Goal: Contribute content

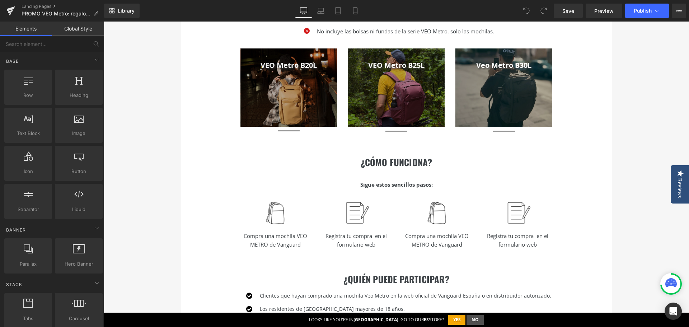
scroll to position [287, 0]
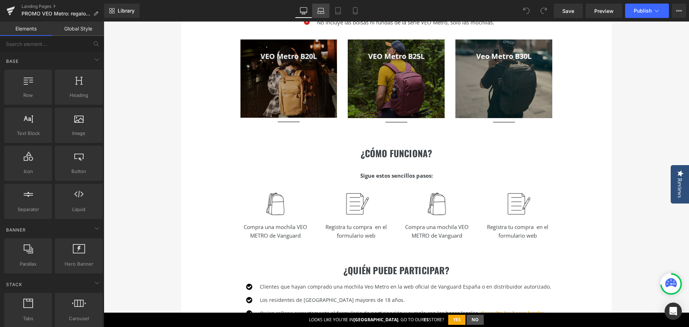
click at [326, 8] on link "Laptop" at bounding box center [320, 11] width 17 height 14
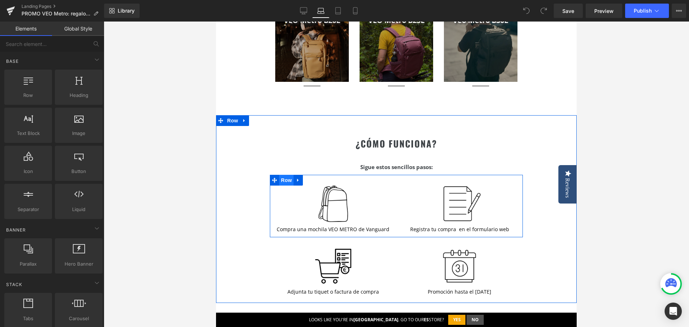
click at [288, 181] on span "Row" at bounding box center [286, 180] width 14 height 11
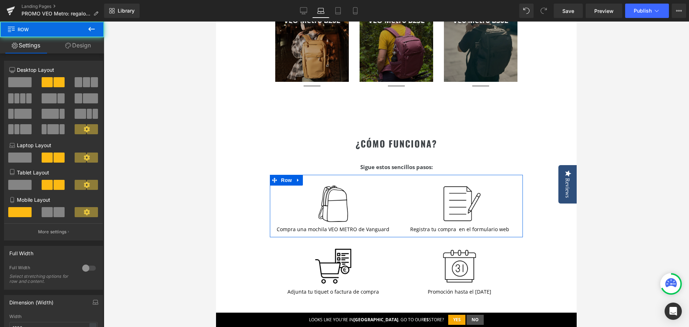
click at [82, 41] on link "Design" at bounding box center [78, 45] width 52 height 16
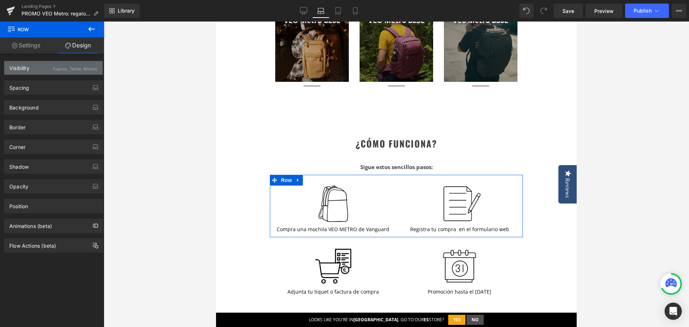
click at [64, 70] on div "(Laptop, Tablet, Mobile)" at bounding box center [75, 67] width 45 height 12
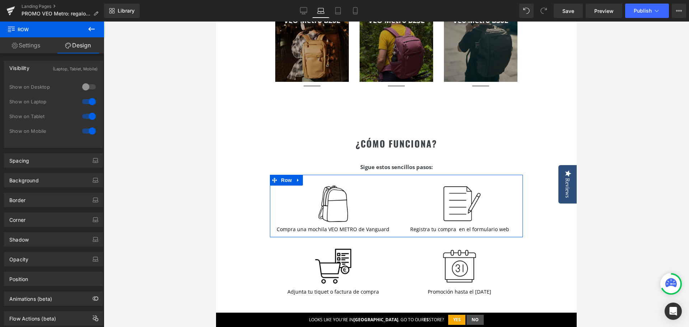
click at [90, 88] on div at bounding box center [88, 86] width 17 height 11
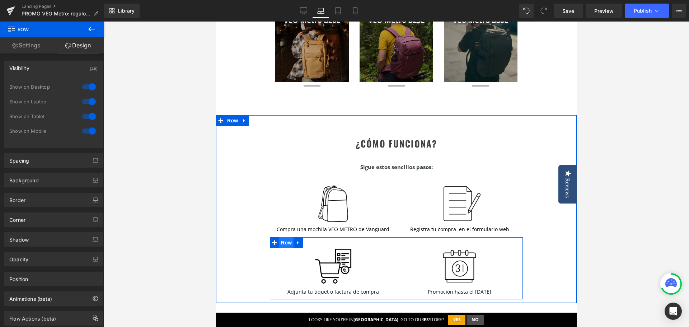
click at [289, 243] on span "Row" at bounding box center [286, 242] width 14 height 11
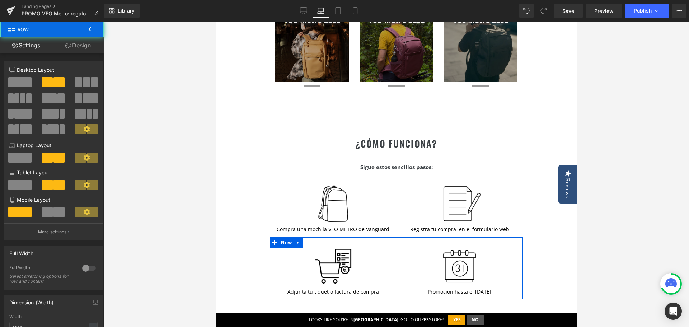
click at [81, 46] on link "Design" at bounding box center [78, 45] width 52 height 16
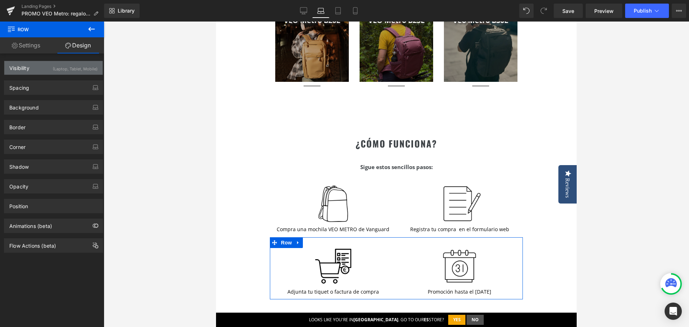
click at [74, 67] on div "(Laptop, Tablet, Mobile)" at bounding box center [75, 67] width 45 height 12
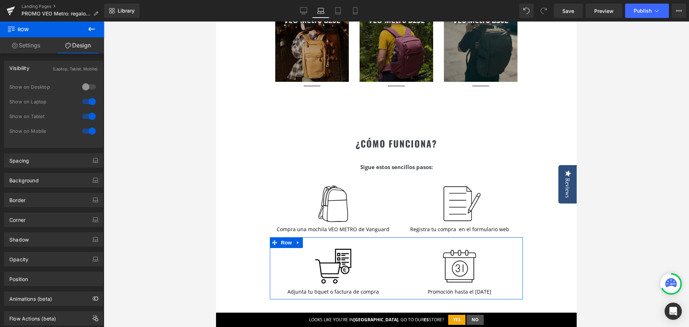
click at [82, 86] on div at bounding box center [88, 86] width 17 height 11
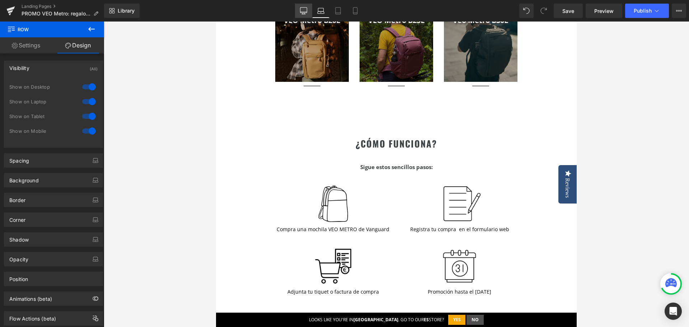
click at [301, 14] on link "Desktop" at bounding box center [303, 11] width 17 height 14
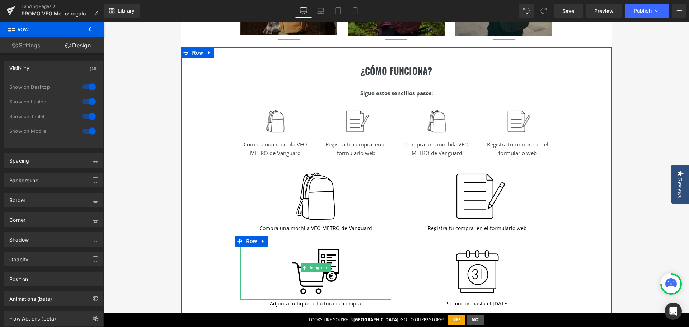
click at [325, 270] on icon at bounding box center [327, 268] width 4 height 4
click at [321, 269] on icon at bounding box center [323, 268] width 4 height 4
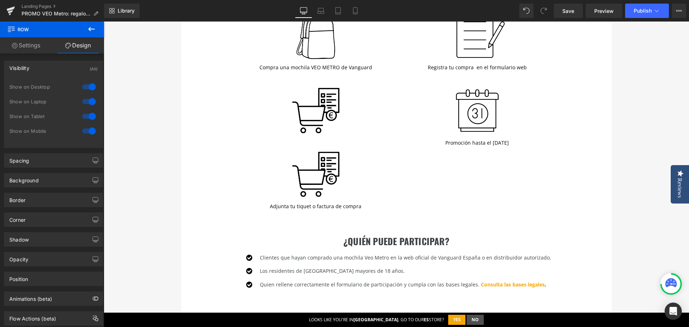
scroll to position [440, 0]
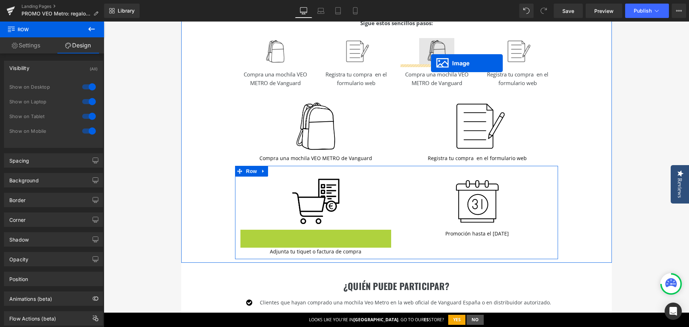
drag, startPoint x: 302, startPoint y: 261, endPoint x: 431, endPoint y: 63, distance: 236.5
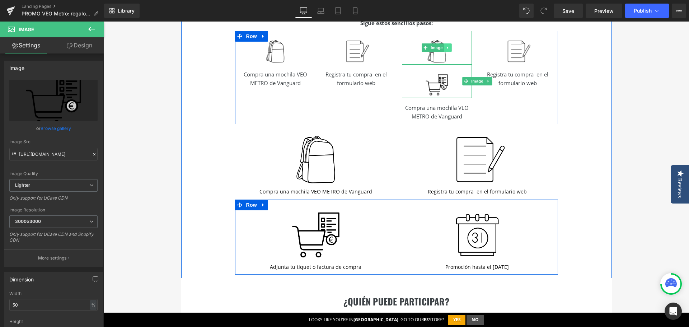
click at [447, 48] on icon at bounding box center [448, 48] width 4 height 4
click at [450, 48] on icon at bounding box center [452, 48] width 4 height 4
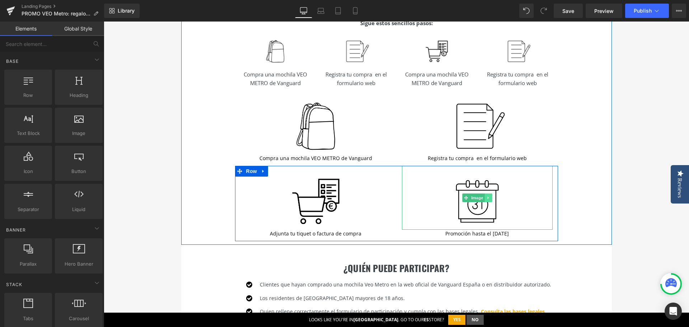
click at [488, 198] on link at bounding box center [489, 198] width 8 height 9
click at [484, 199] on icon at bounding box center [485, 198] width 4 height 4
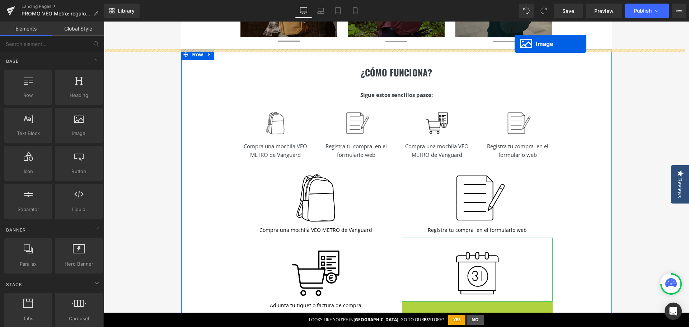
scroll to position [346, 0]
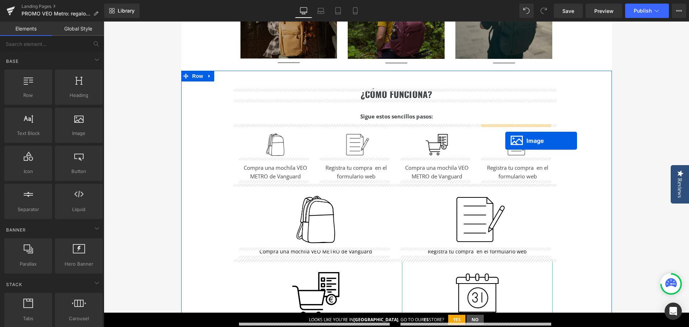
drag, startPoint x: 463, startPoint y: 261, endPoint x: 506, endPoint y: 141, distance: 127.9
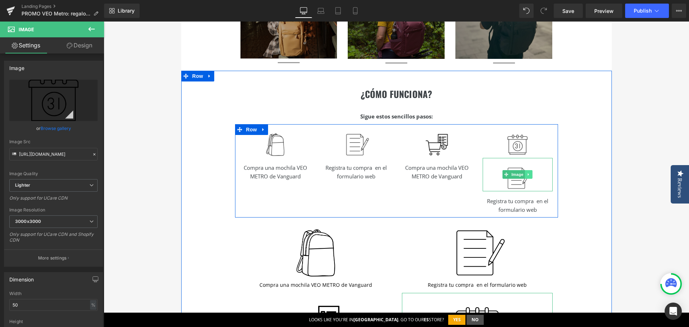
click at [528, 176] on icon at bounding box center [529, 174] width 4 height 4
click at [531, 176] on icon at bounding box center [533, 174] width 4 height 4
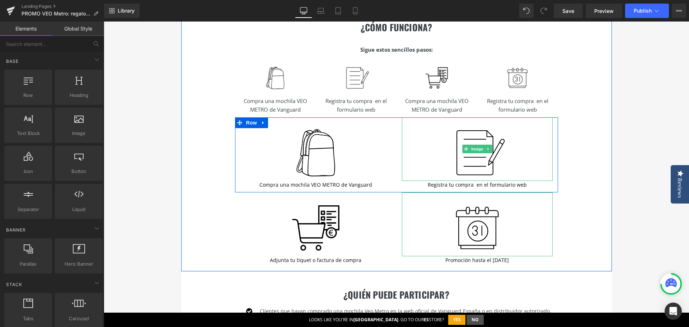
scroll to position [418, 0]
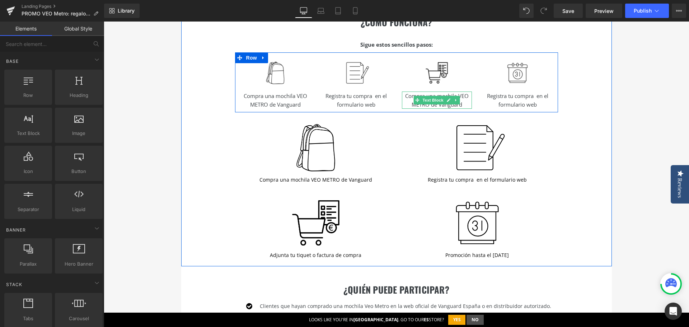
click at [408, 99] on p "Compra una mochila VEO METRO de Vanguard" at bounding box center [437, 100] width 70 height 17
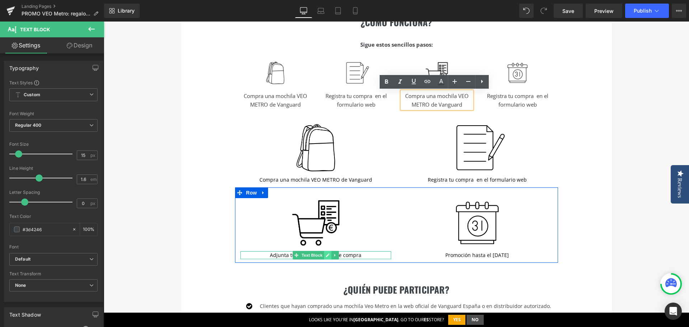
click at [326, 255] on icon at bounding box center [328, 255] width 4 height 4
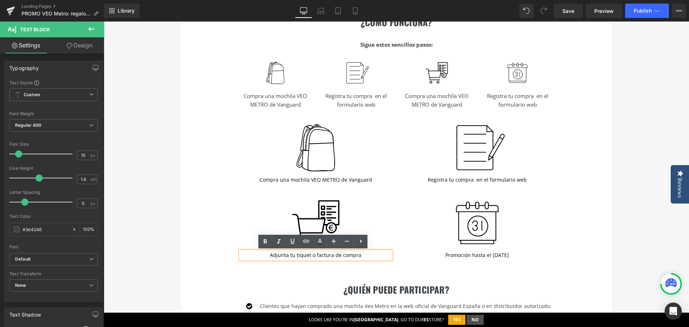
click at [323, 255] on p "Adjunta tu tiquet o factura de compra" at bounding box center [316, 255] width 151 height 8
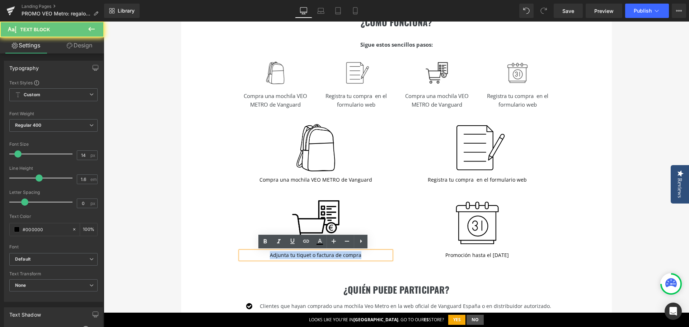
click at [323, 255] on p "Adjunta tu tiquet o factura de compra" at bounding box center [316, 255] width 151 height 8
copy p "Adjunta tu tiquet o factura de compra"
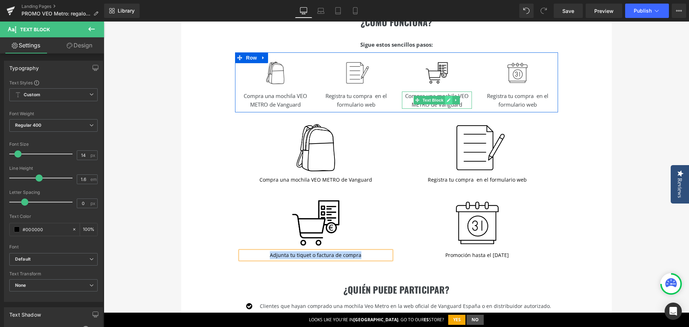
click at [449, 101] on link at bounding box center [449, 100] width 8 height 9
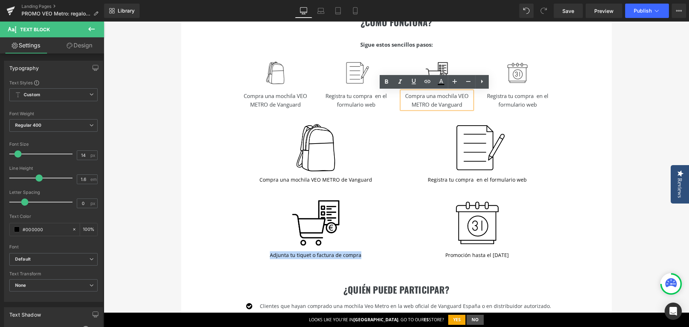
click at [440, 101] on p "Compra una mochila VEO METRO de Vanguard" at bounding box center [437, 100] width 70 height 17
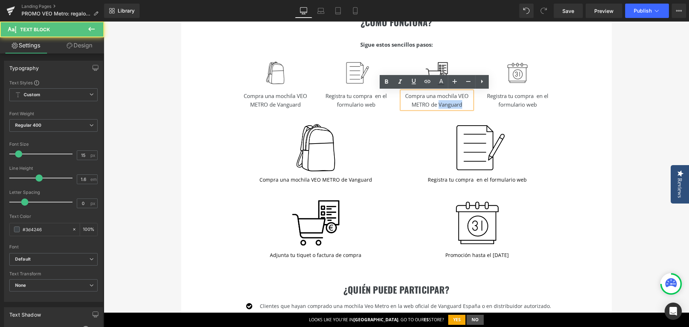
click at [440, 101] on p "Compra una mochila VEO METRO de Vanguard" at bounding box center [437, 100] width 70 height 17
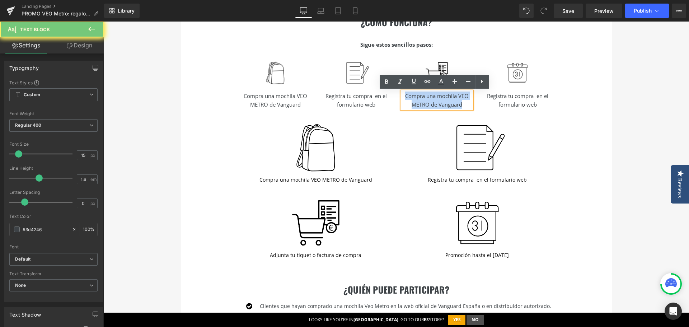
click at [440, 101] on p "Compra una mochila VEO METRO de Vanguard" at bounding box center [437, 100] width 70 height 17
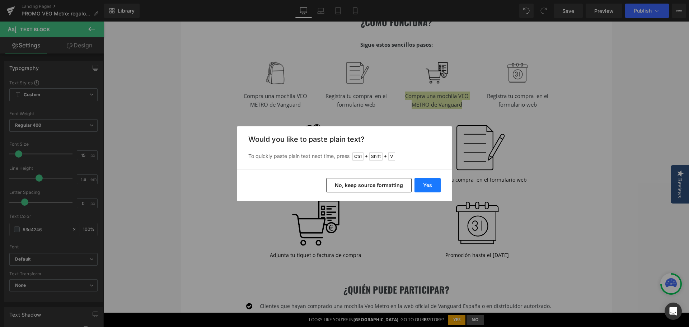
click at [423, 183] on button "Yes" at bounding box center [428, 185] width 26 height 14
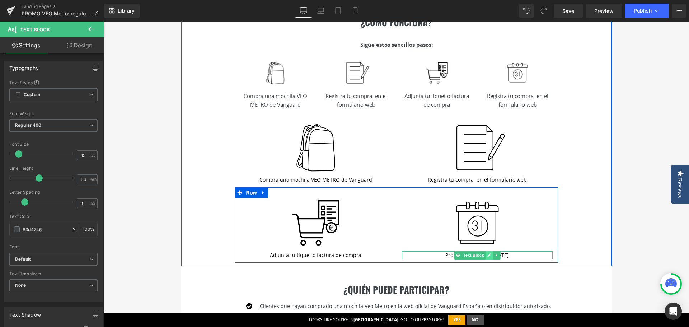
click at [487, 255] on icon at bounding box center [489, 255] width 4 height 4
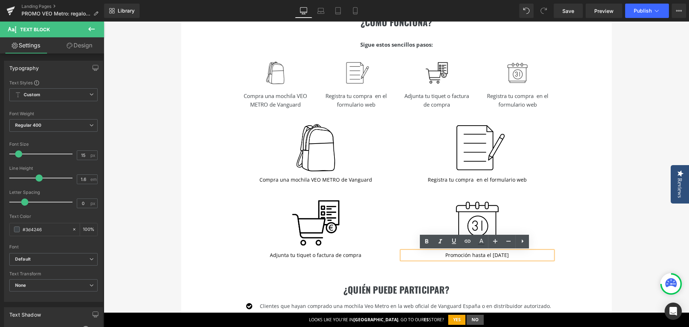
click at [477, 255] on p "Promoción hasta el [DATE]" at bounding box center [477, 255] width 151 height 8
copy p "Promoción hasta el [DATE]"
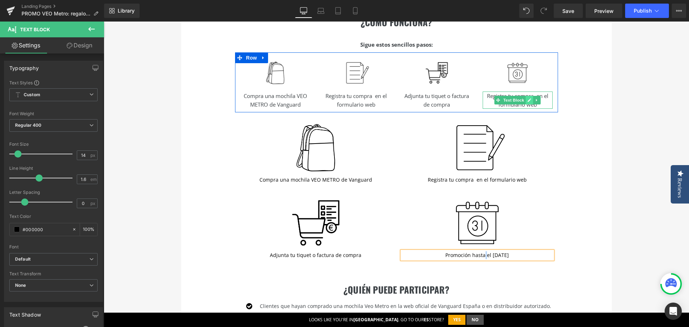
click at [528, 101] on icon at bounding box center [530, 100] width 4 height 4
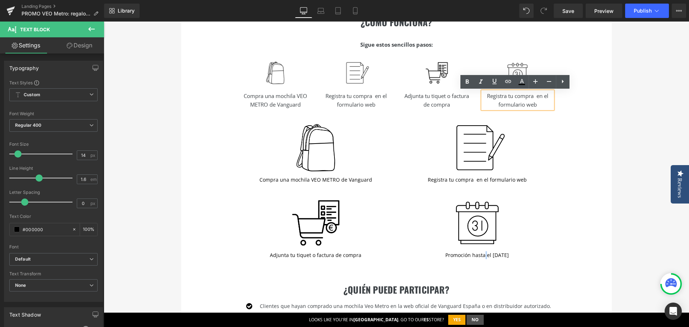
click at [515, 101] on p "Registra tu compra en el formulario web" at bounding box center [518, 100] width 70 height 17
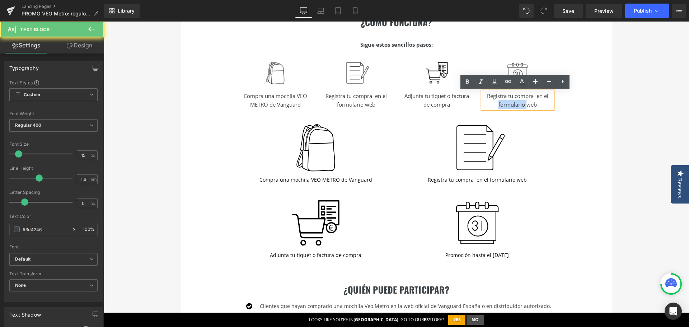
click at [515, 101] on p "Registra tu compra en el formulario web" at bounding box center [518, 100] width 70 height 17
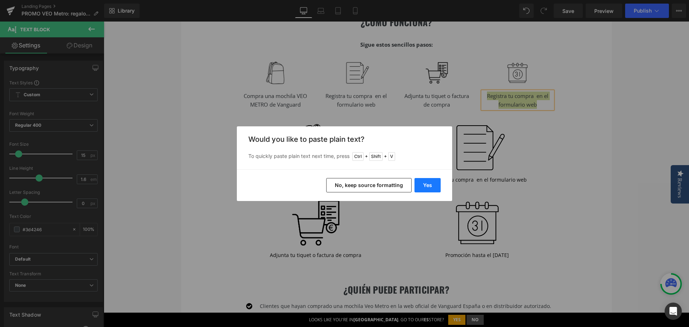
click at [421, 188] on button "Yes" at bounding box center [428, 185] width 26 height 14
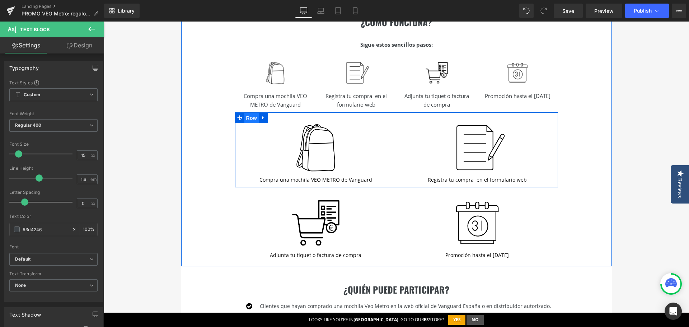
click at [253, 118] on span "Row" at bounding box center [252, 118] width 14 height 11
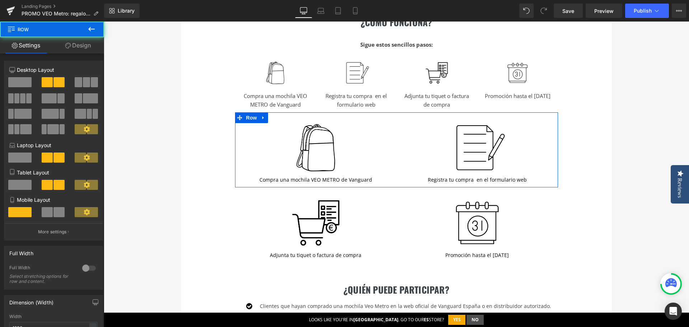
click at [87, 46] on link "Design" at bounding box center [78, 45] width 52 height 16
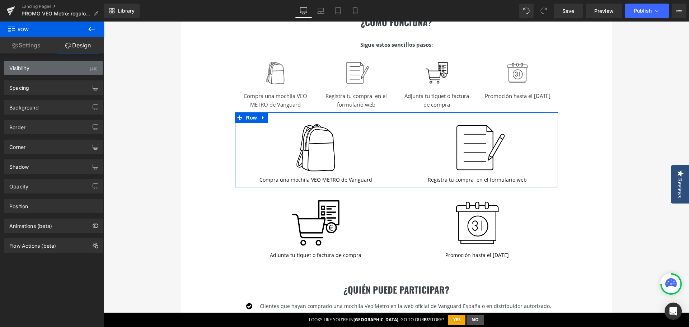
click at [83, 67] on div "Visibility (All)" at bounding box center [53, 68] width 98 height 14
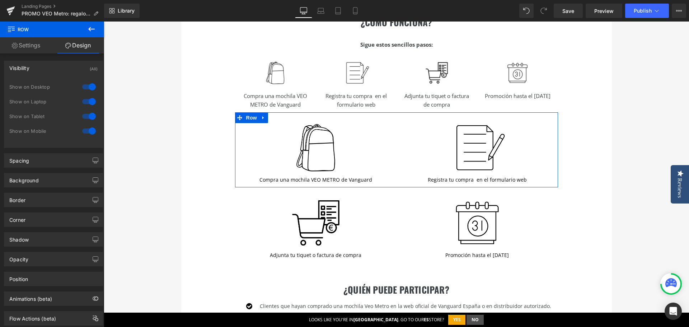
click at [89, 87] on div at bounding box center [88, 86] width 17 height 11
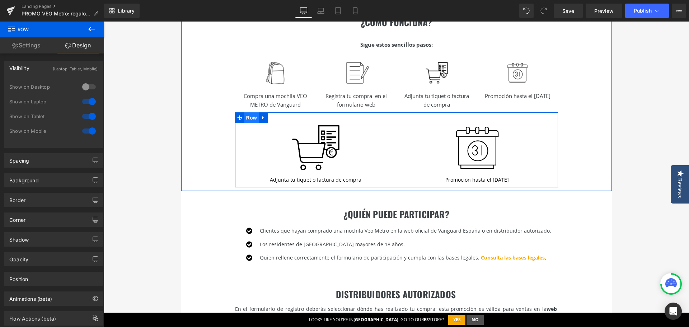
click at [250, 115] on span "Row" at bounding box center [252, 117] width 14 height 11
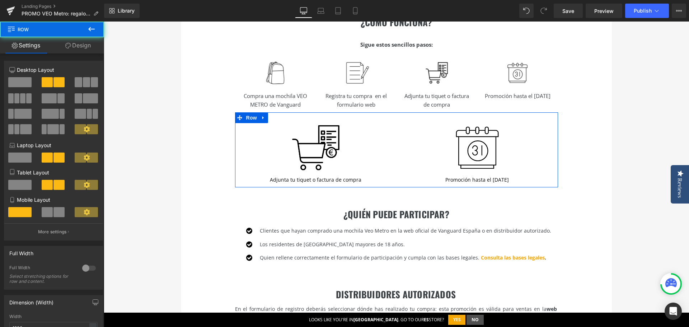
click at [83, 47] on link "Design" at bounding box center [78, 45] width 52 height 16
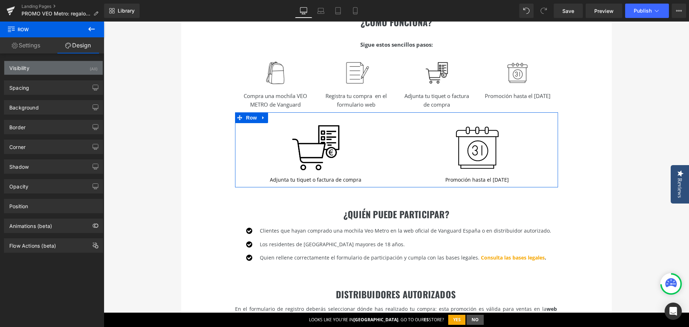
click at [92, 70] on div "(All)" at bounding box center [94, 67] width 8 height 12
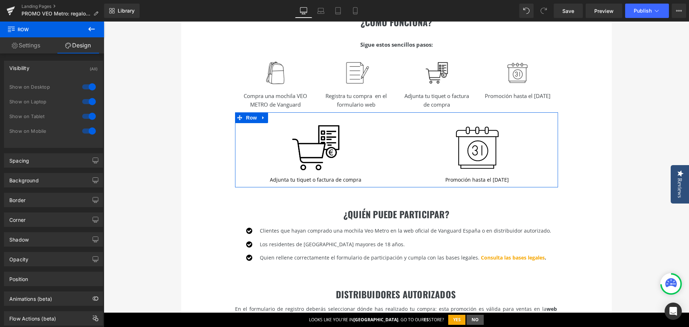
click at [87, 87] on div at bounding box center [88, 86] width 17 height 11
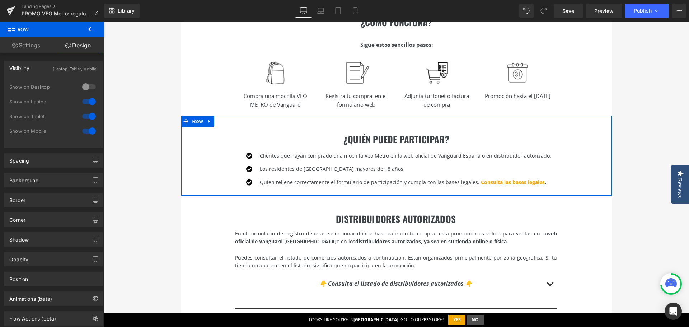
scroll to position [382, 0]
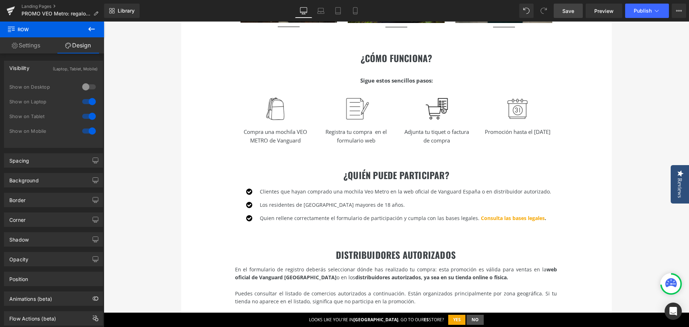
click at [566, 13] on span "Save" at bounding box center [569, 11] width 12 height 8
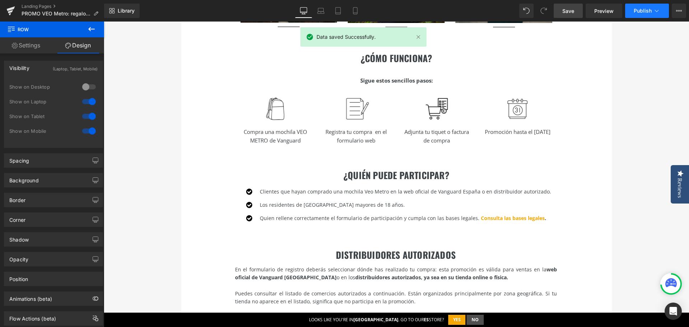
click at [637, 13] on span "Publish" at bounding box center [643, 11] width 18 height 6
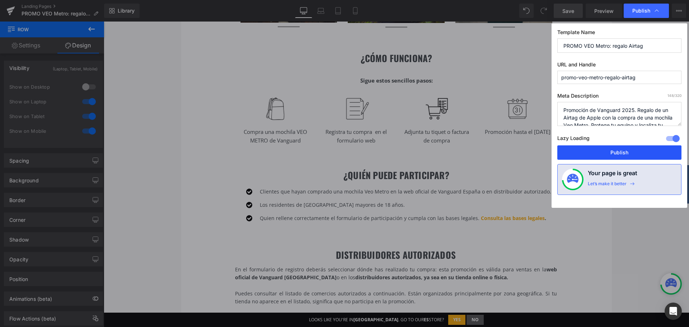
click at [625, 152] on button "Publish" at bounding box center [620, 152] width 124 height 14
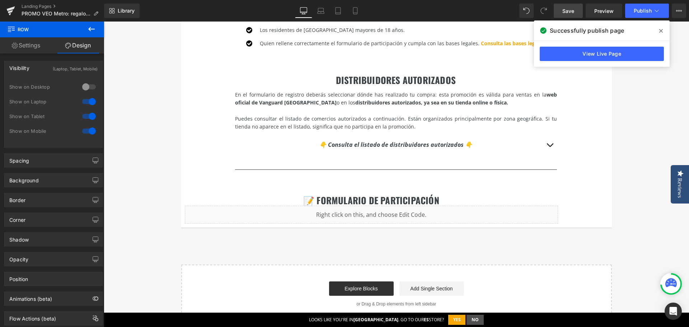
scroll to position [562, 0]
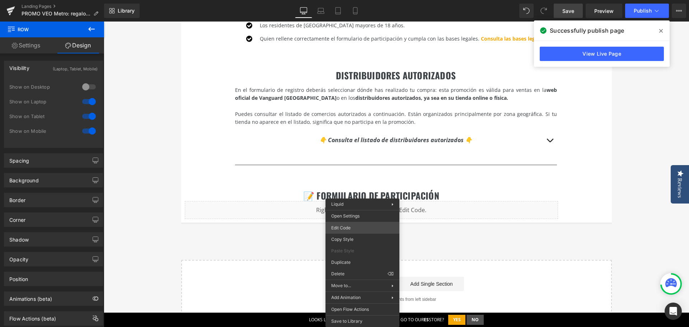
click at [350, 0] on div "Row You are previewing how the will restyle your page. You can not edit Element…" at bounding box center [344, 0] width 689 height 0
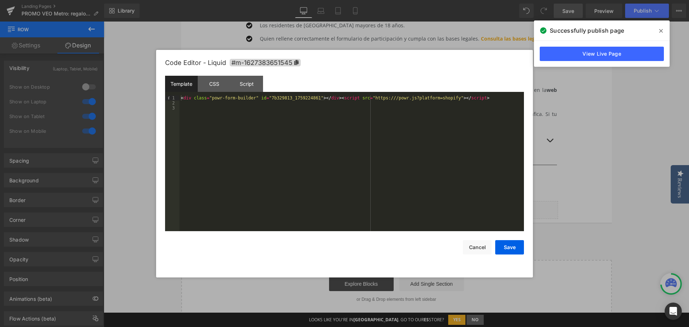
click at [322, 122] on div "< div class = "powr-form-builder" id = "7b329813_1759224861" > </ div > < scrip…" at bounding box center [352, 169] width 345 height 146
click at [488, 99] on div "< div class = "powr-form-builder" id = "7b329813_1759224861" > </ div > < scrip…" at bounding box center [352, 169] width 345 height 146
click at [489, 99] on div "< div class = "powr-form-builder" id = "7b329813_1759224861" > </ div > < scrip…" at bounding box center [352, 169] width 345 height 146
drag, startPoint x: 264, startPoint y: 99, endPoint x: 309, endPoint y: 100, distance: 46.0
click at [309, 100] on div "< div class = "powr-form-builder" id = "7b329813_1759224861" > </ div > < scrip…" at bounding box center [352, 169] width 345 height 146
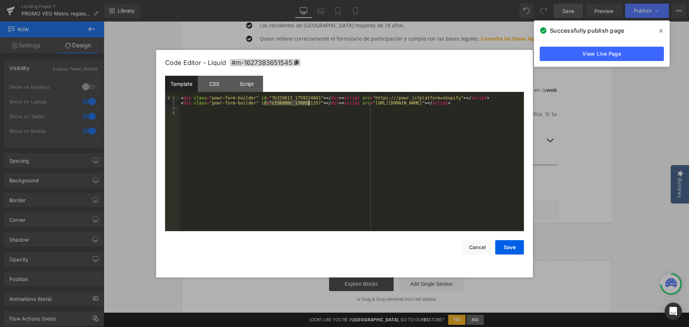
drag, startPoint x: 264, startPoint y: 103, endPoint x: 308, endPoint y: 103, distance: 44.2
click at [308, 103] on div "< div class = "powr-form-builder" id = "7b329813_1759224861" > </ div > < scrip…" at bounding box center [352, 169] width 345 height 146
drag, startPoint x: 479, startPoint y: 97, endPoint x: 167, endPoint y: 82, distance: 312.4
click at [167, 82] on div "Template CSS Script Data 1 2 3 4 < div class = "powr-form-builder" id = "7b3298…" at bounding box center [344, 153] width 359 height 155
drag, startPoint x: 495, startPoint y: 94, endPoint x: 487, endPoint y: 96, distance: 7.6
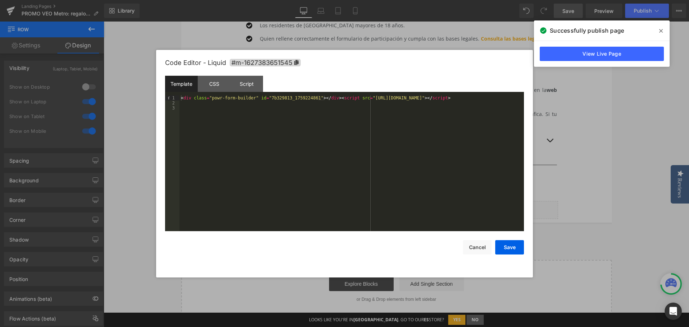
click at [487, 96] on div "Template CSS Script Data 1 2 3 < div class = "powr-form-builder" id = "7b329813…" at bounding box center [344, 153] width 359 height 155
drag, startPoint x: 497, startPoint y: 100, endPoint x: 43, endPoint y: 92, distance: 453.9
click at [43, 92] on body "Row You are previewing how the will restyle your page. You can not edit Element…" at bounding box center [344, 163] width 689 height 327
click at [505, 248] on button "Save" at bounding box center [509, 247] width 29 height 14
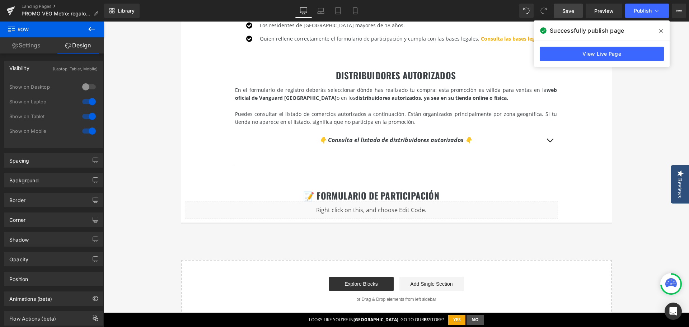
click at [567, 9] on span "Save" at bounding box center [569, 11] width 12 height 8
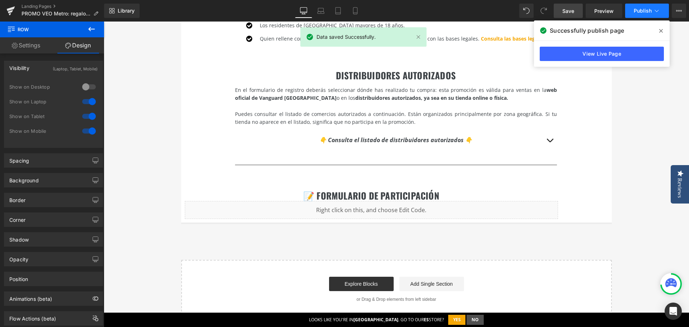
click at [642, 11] on span "Publish" at bounding box center [643, 11] width 18 height 6
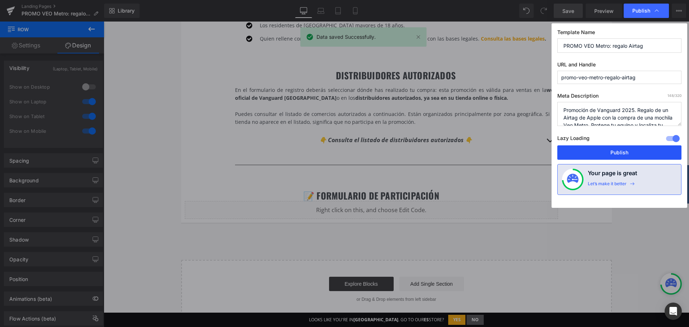
click at [628, 149] on button "Publish" at bounding box center [620, 152] width 124 height 14
